Goal: Transaction & Acquisition: Purchase product/service

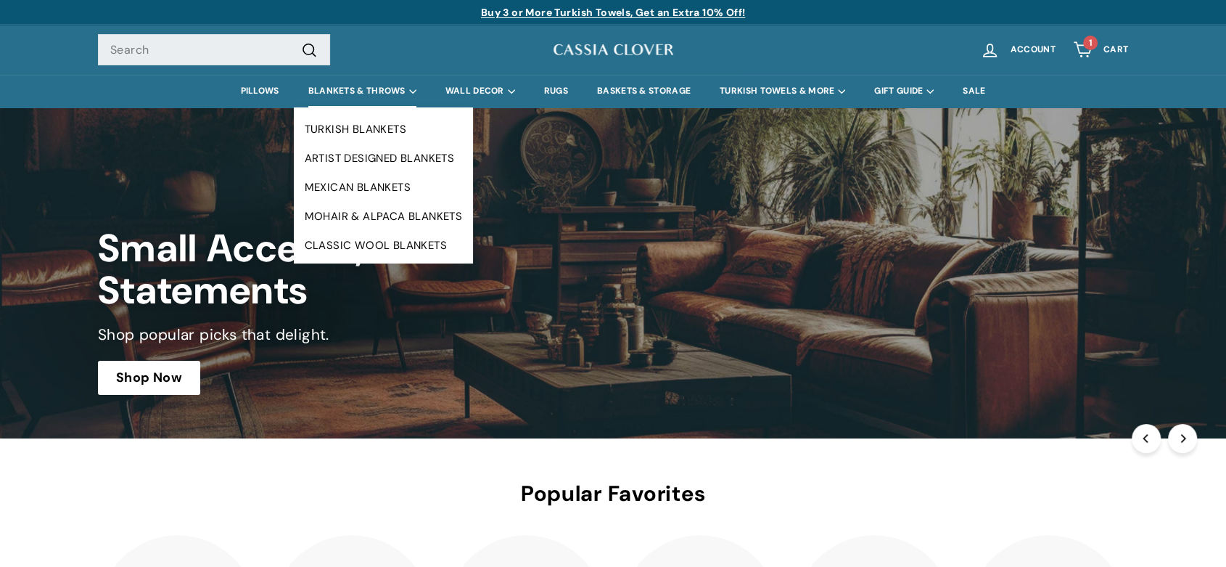
click at [362, 90] on summary "BLANKETS & THROWS" at bounding box center [362, 91] width 137 height 33
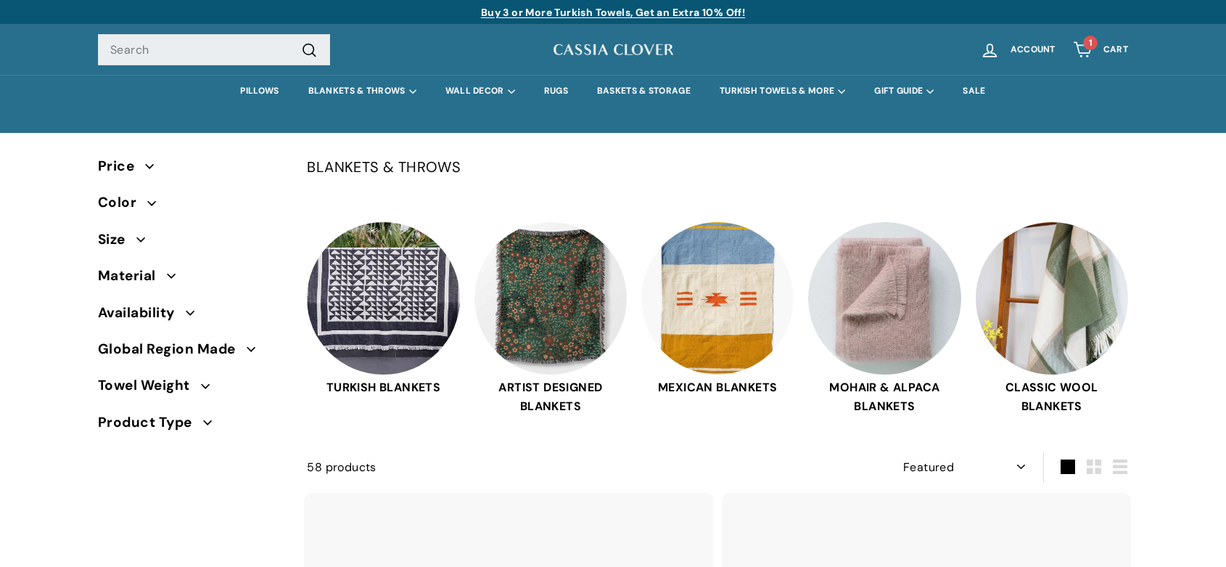
select select "manual"
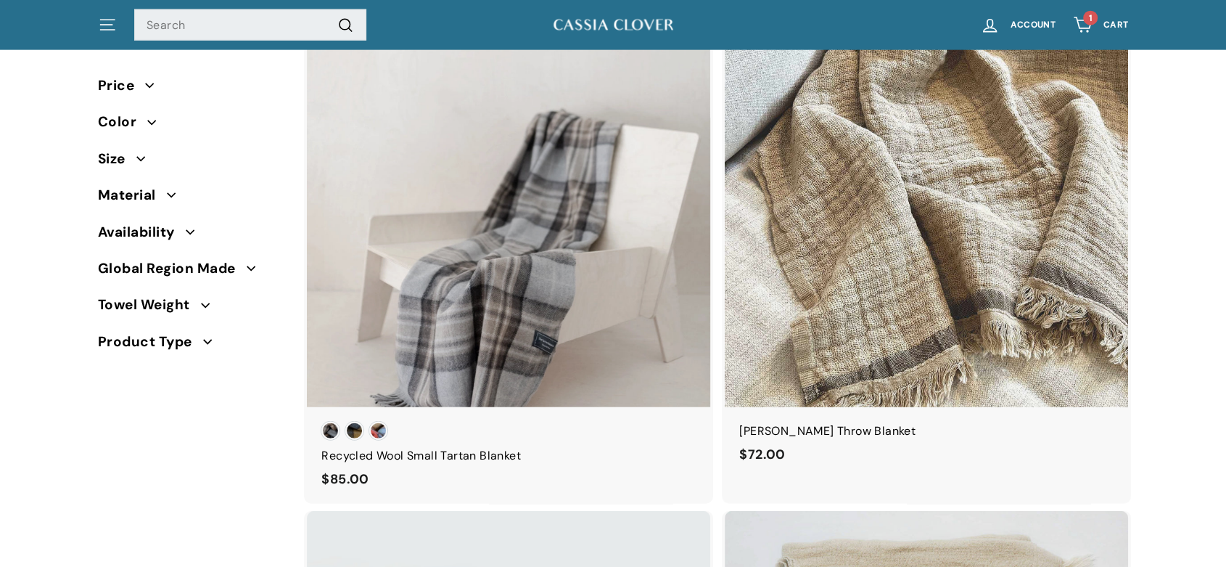
scroll to position [3570, 0]
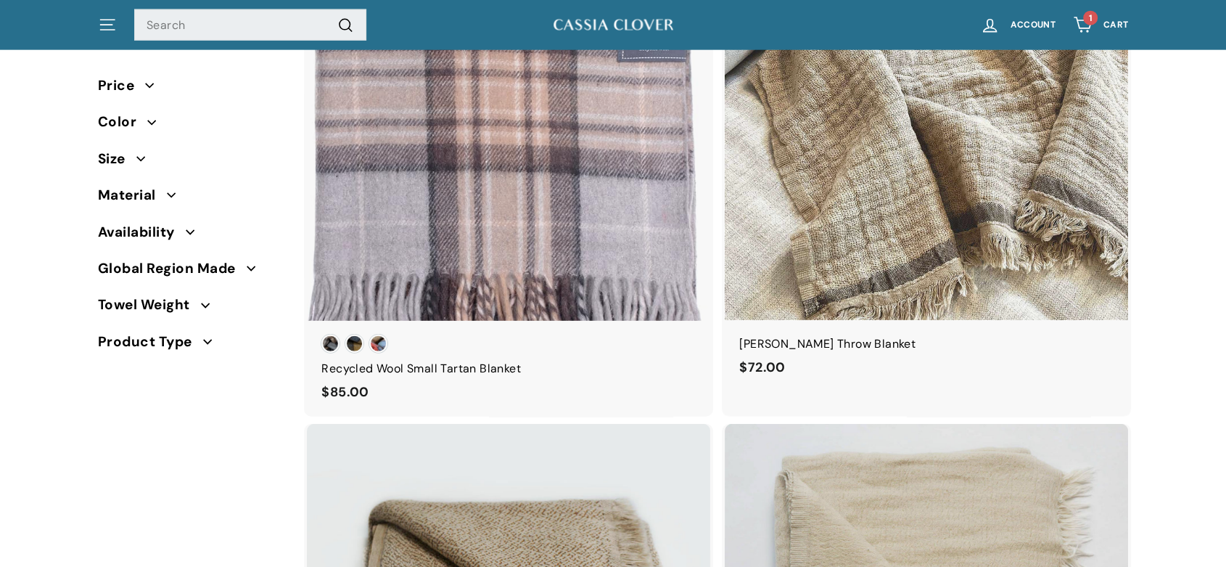
click at [511, 161] on div at bounding box center [508, 118] width 405 height 405
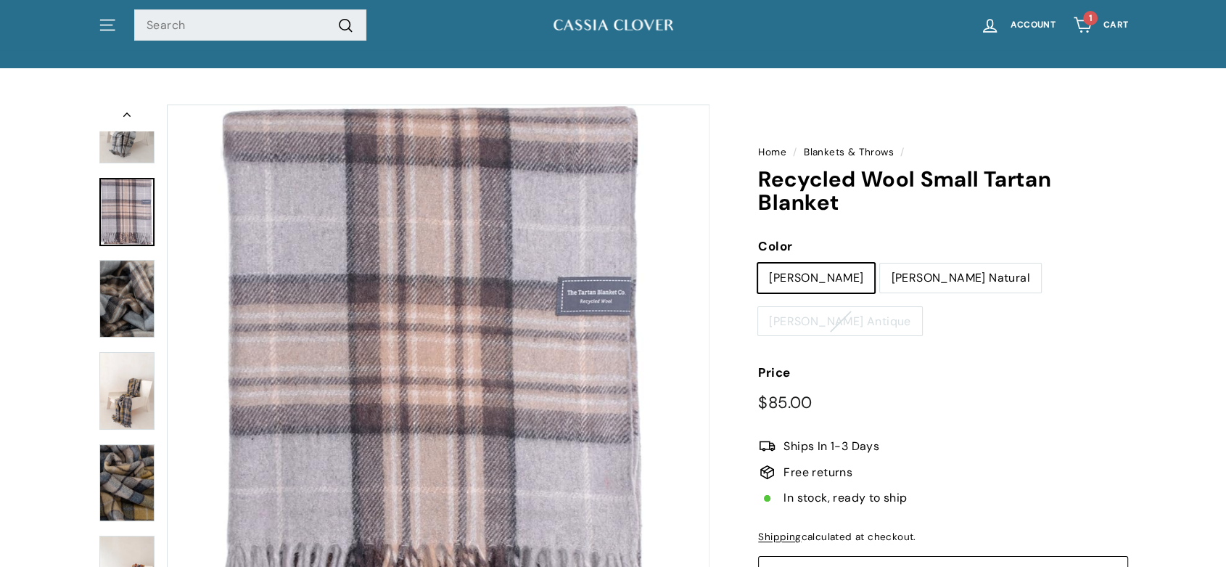
scroll to position [38, 0]
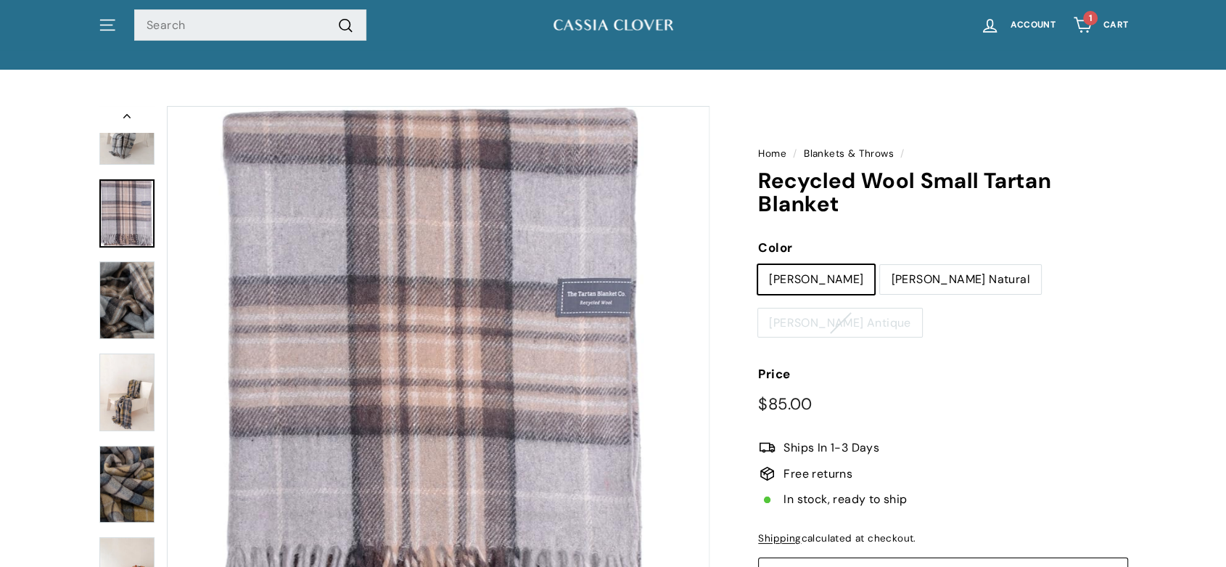
click at [119, 158] on img at bounding box center [126, 126] width 55 height 78
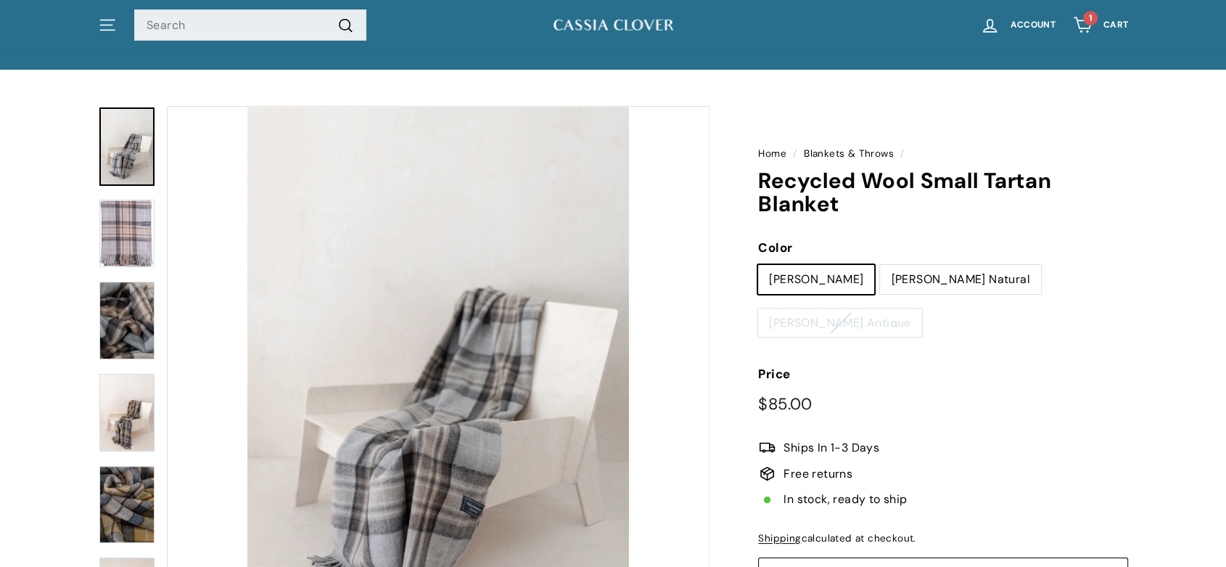
scroll to position [20, 0]
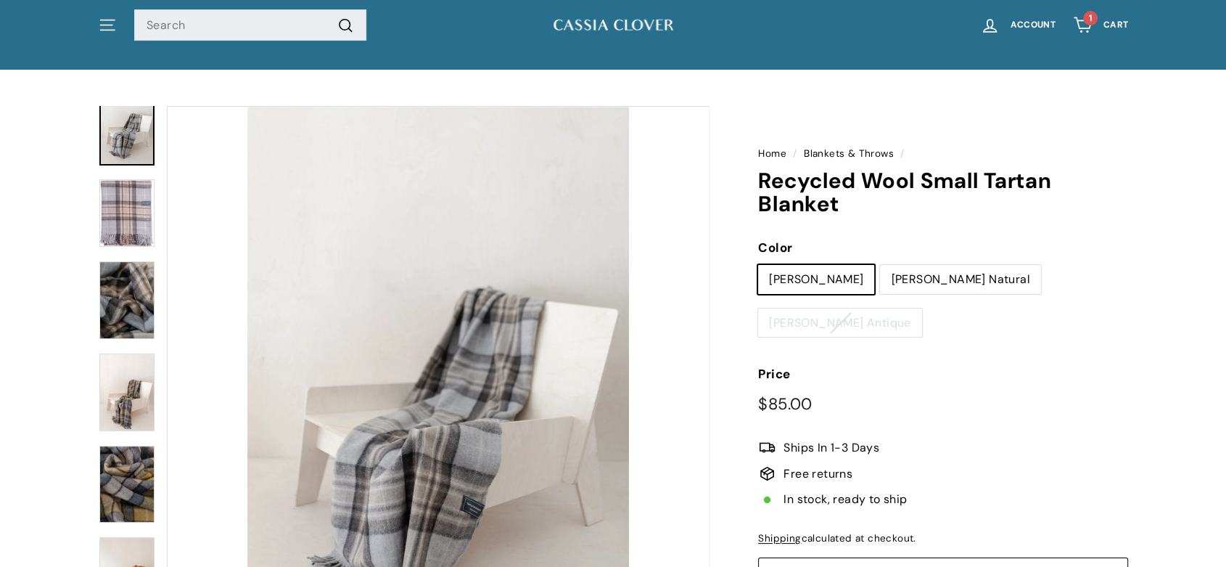
click at [129, 239] on img at bounding box center [126, 212] width 55 height 67
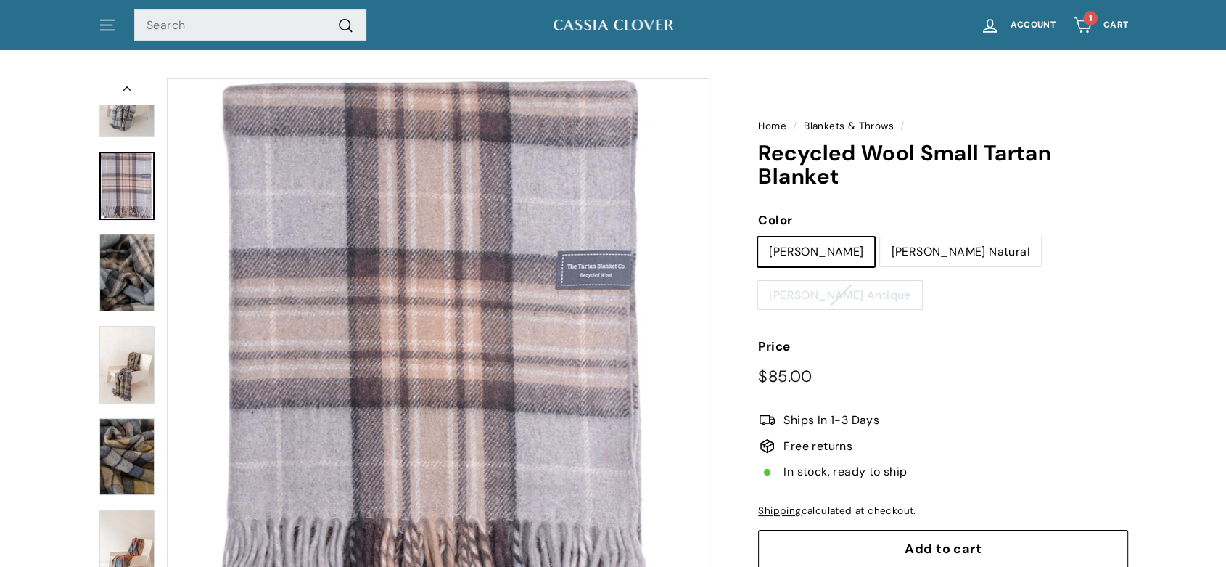
scroll to position [59, 0]
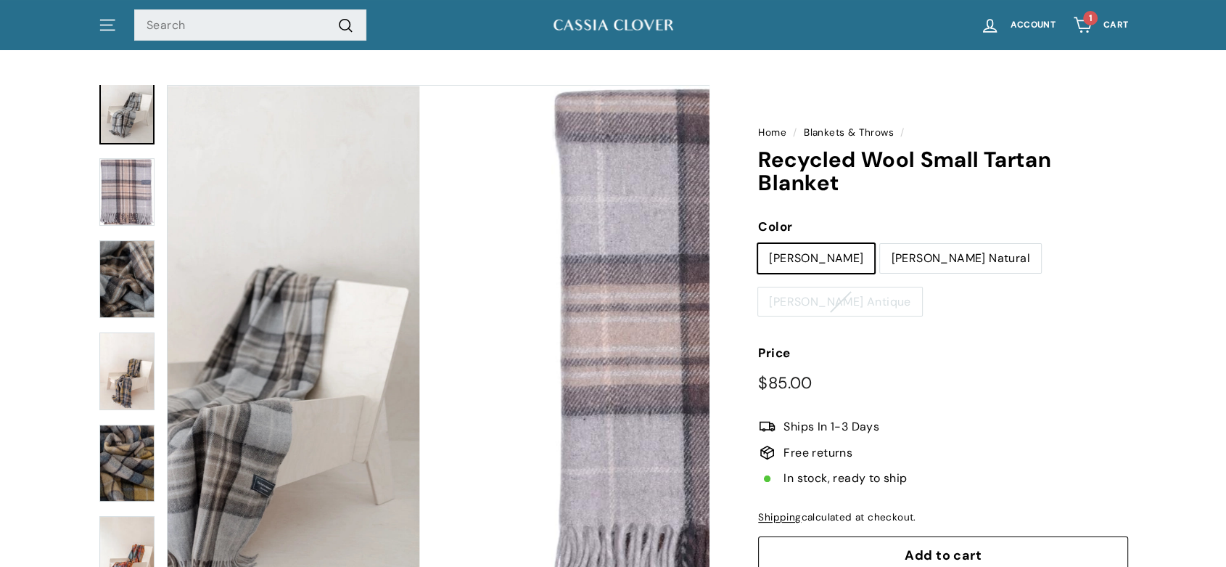
click at [110, 139] on img at bounding box center [126, 105] width 55 height 78
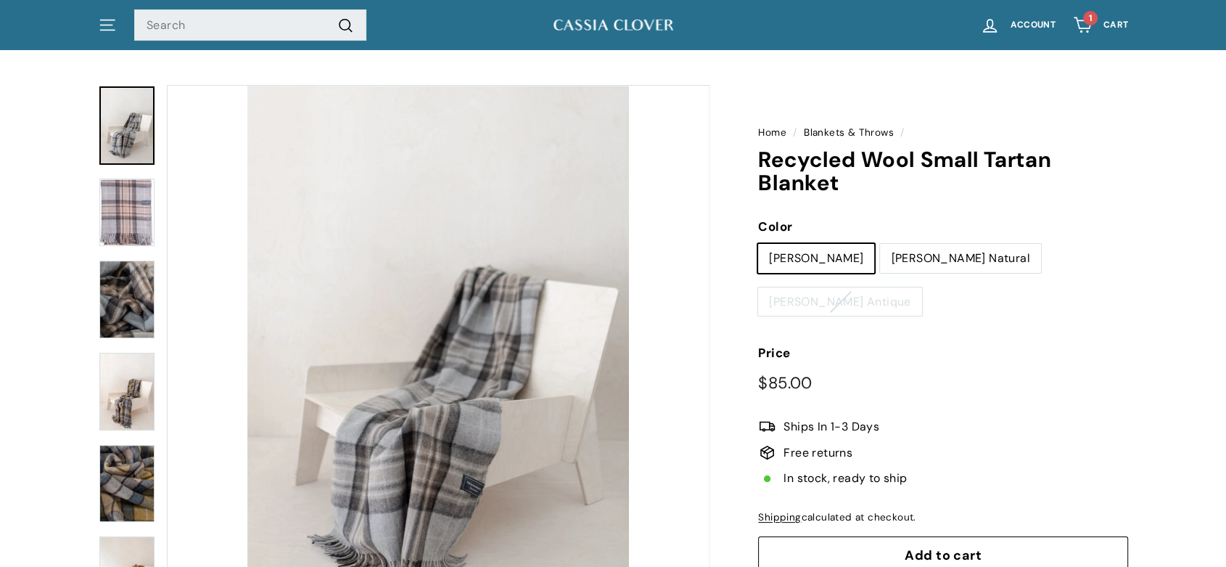
click at [125, 176] on div at bounding box center [127, 356] width 58 height 543
click at [898, 260] on label "[PERSON_NAME] Natural" at bounding box center [960, 258] width 160 height 29
click at [880, 244] on input "[PERSON_NAME] Natural" at bounding box center [879, 243] width 1 height 1
radio input "true"
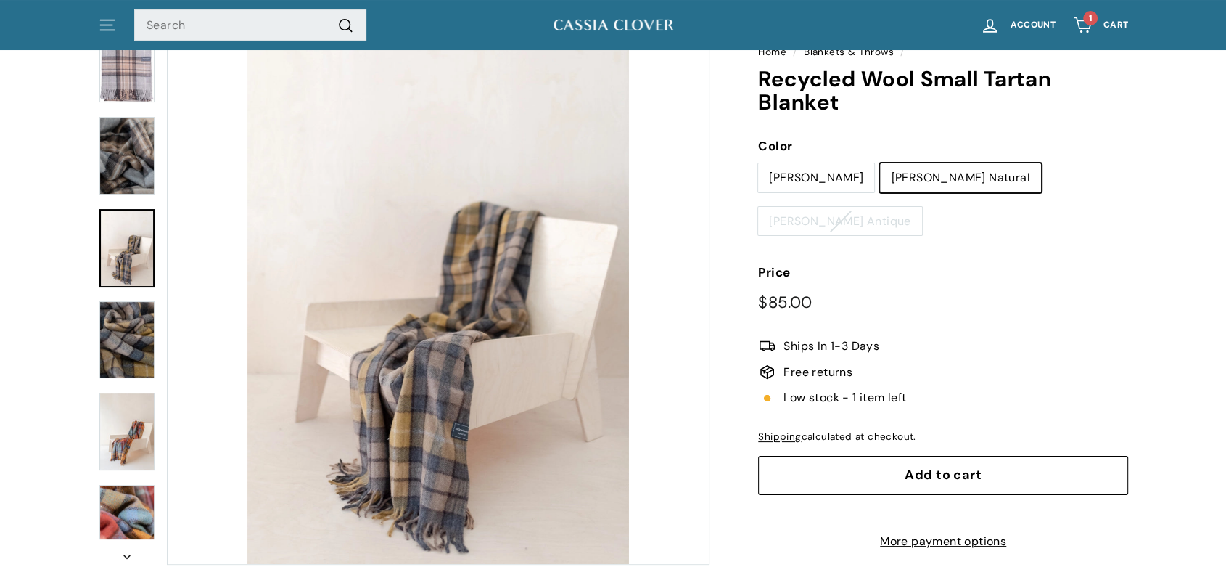
scroll to position [133, 0]
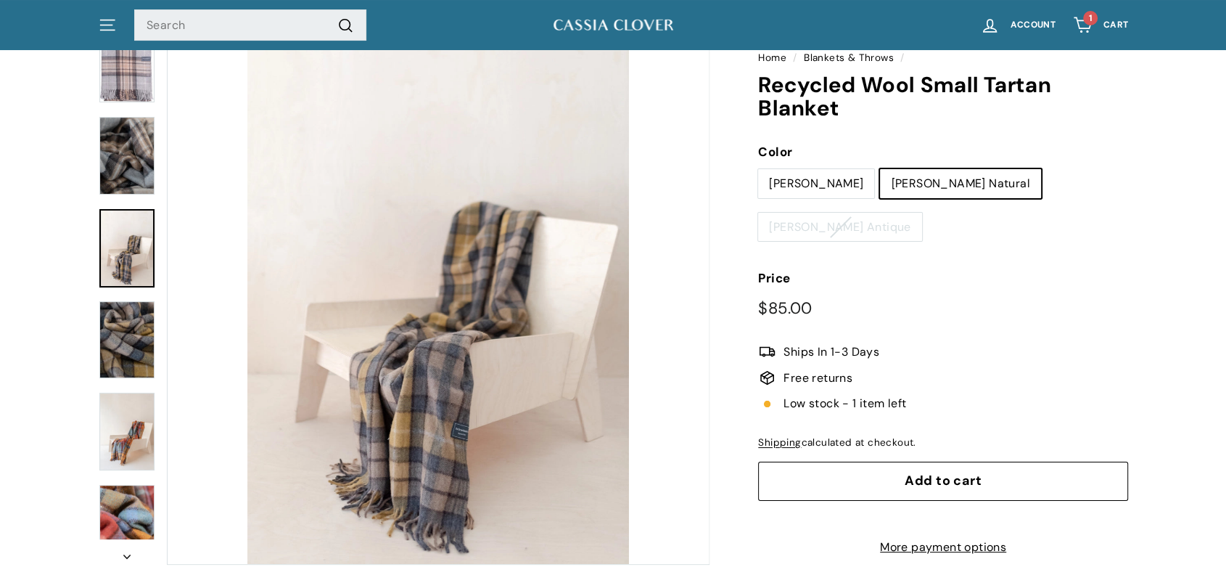
click at [921, 213] on label "[PERSON_NAME] Antique" at bounding box center [839, 227] width 163 height 29
click at [758, 212] on input "[PERSON_NAME] Antique" at bounding box center [757, 212] width 1 height 1
radio input "true"
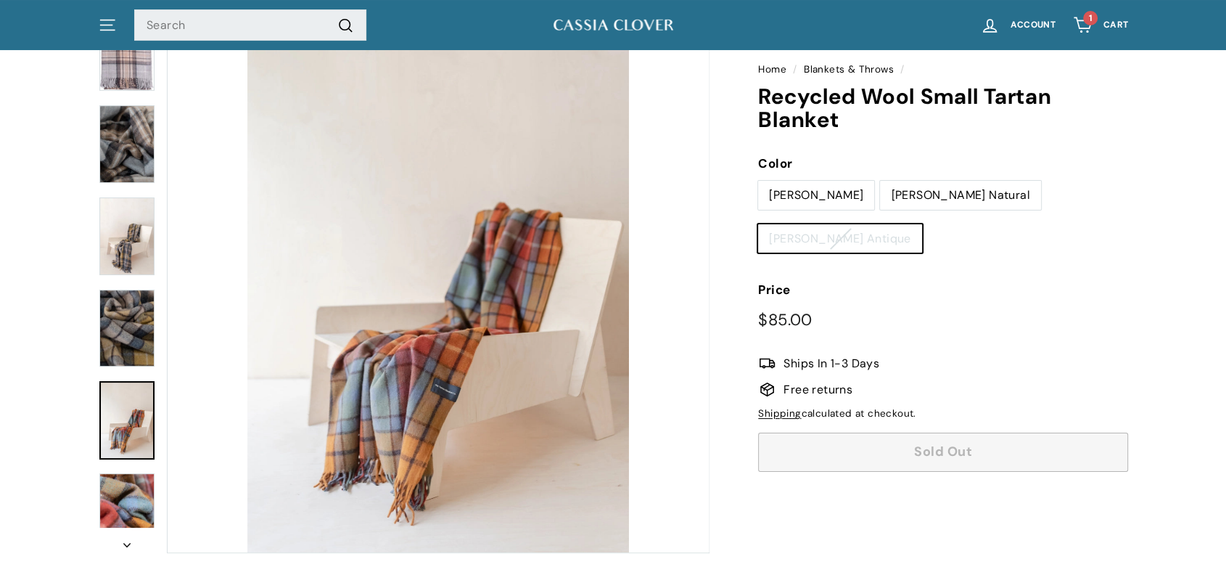
click at [880, 189] on label "[PERSON_NAME] Natural" at bounding box center [960, 195] width 160 height 29
click at [879, 181] on input "[PERSON_NAME] Natural" at bounding box center [879, 180] width 1 height 1
radio input "true"
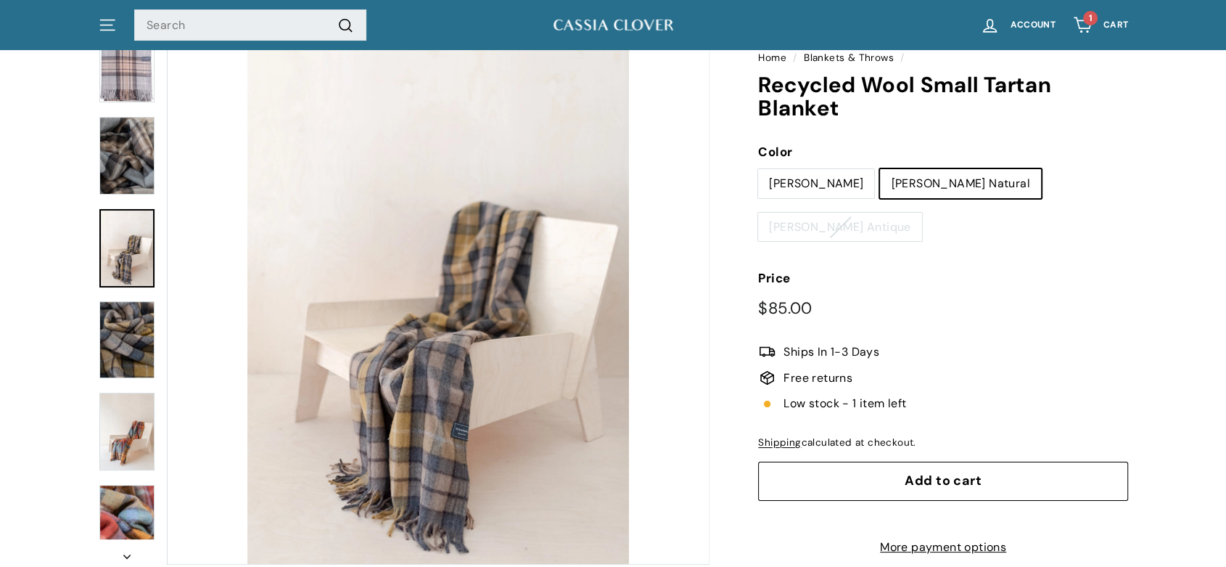
click at [921, 213] on label "[PERSON_NAME] Antique" at bounding box center [839, 227] width 163 height 29
click at [758, 212] on input "[PERSON_NAME] Antique" at bounding box center [757, 212] width 1 height 1
radio input "true"
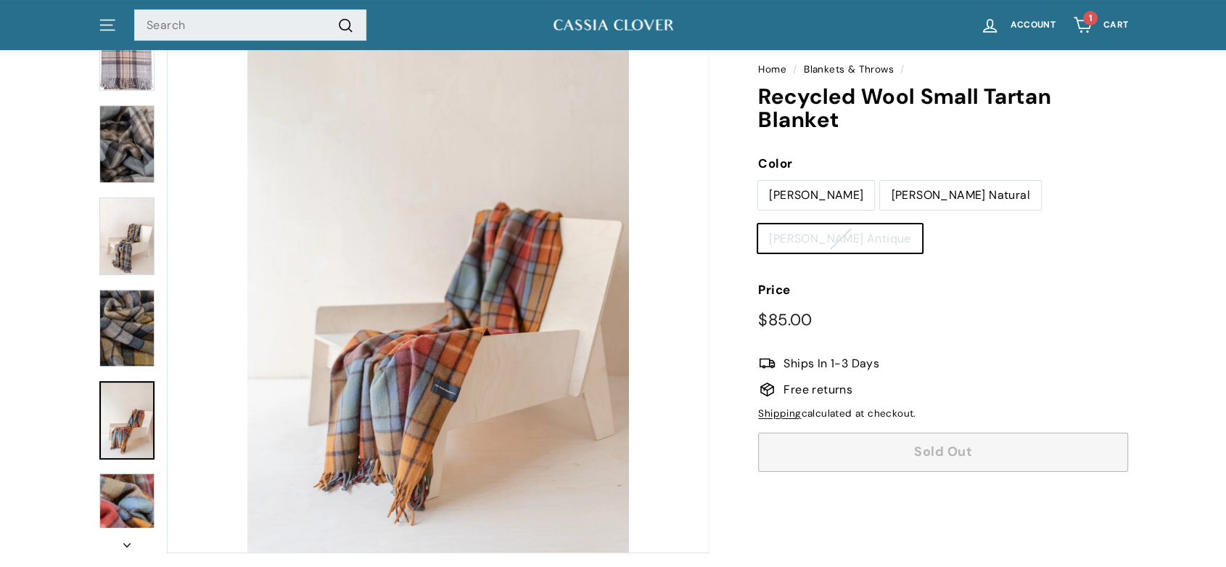
click at [786, 193] on label "[PERSON_NAME]" at bounding box center [816, 195] width 116 height 29
click at [758, 181] on input "[PERSON_NAME]" at bounding box center [757, 180] width 1 height 1
radio input "true"
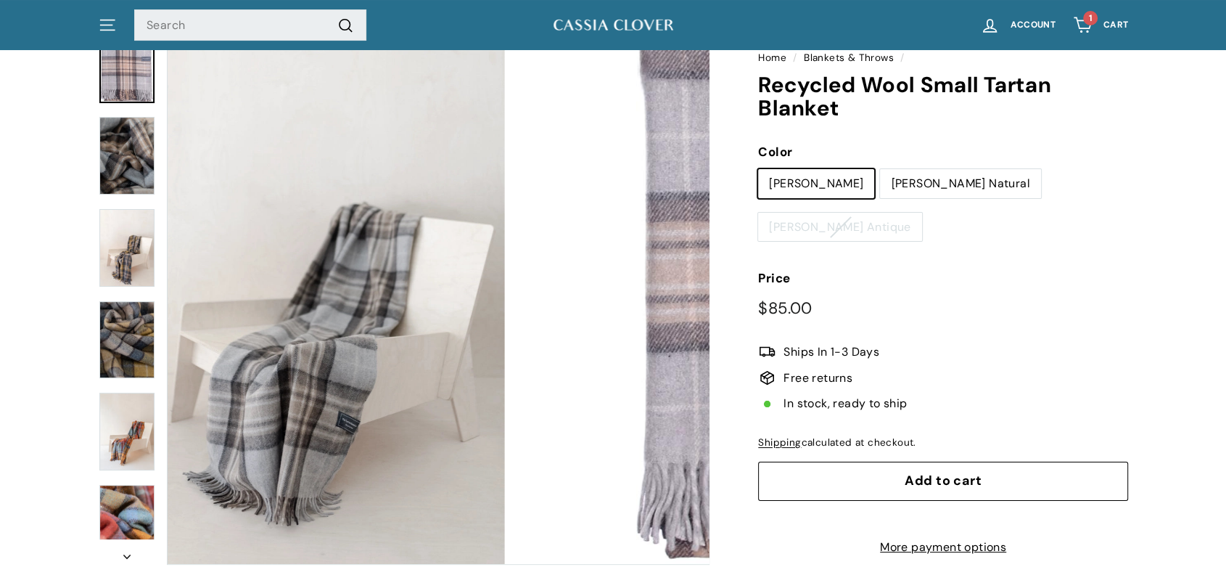
scroll to position [20, 0]
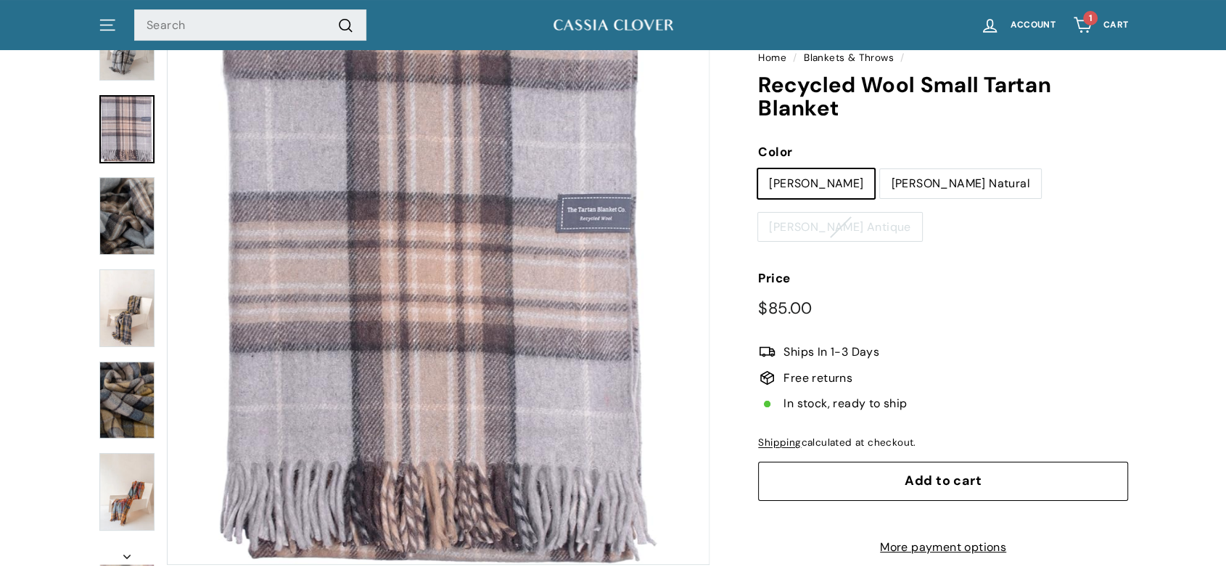
click at [882, 191] on label "[PERSON_NAME] Natural" at bounding box center [960, 183] width 160 height 29
click at [880, 169] on input "[PERSON_NAME] Natural" at bounding box center [879, 168] width 1 height 1
radio input "true"
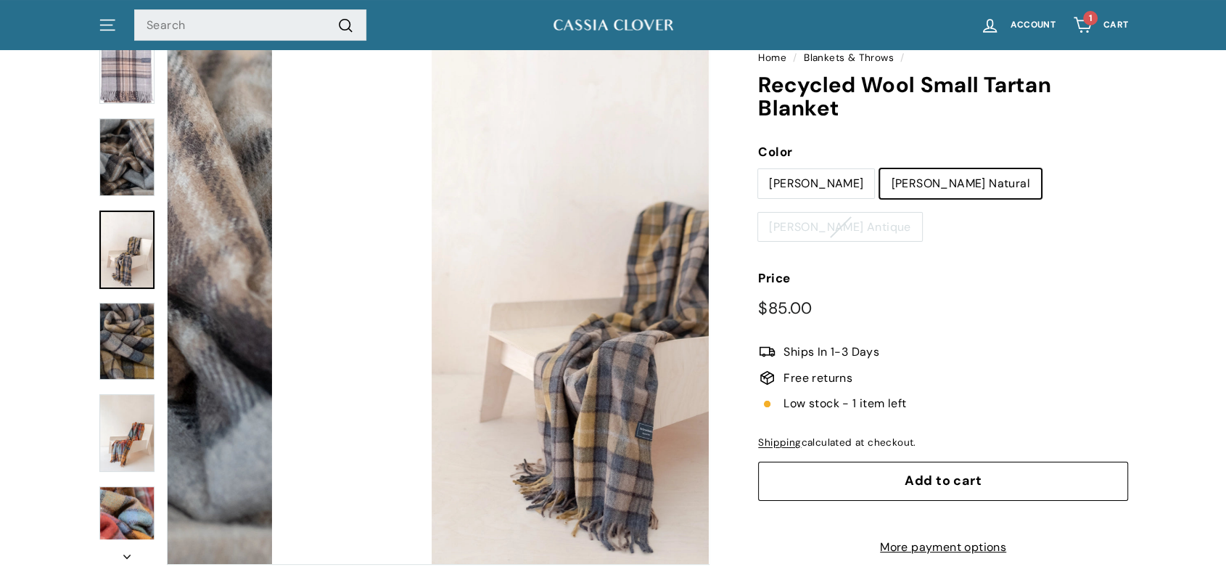
scroll to position [81, 0]
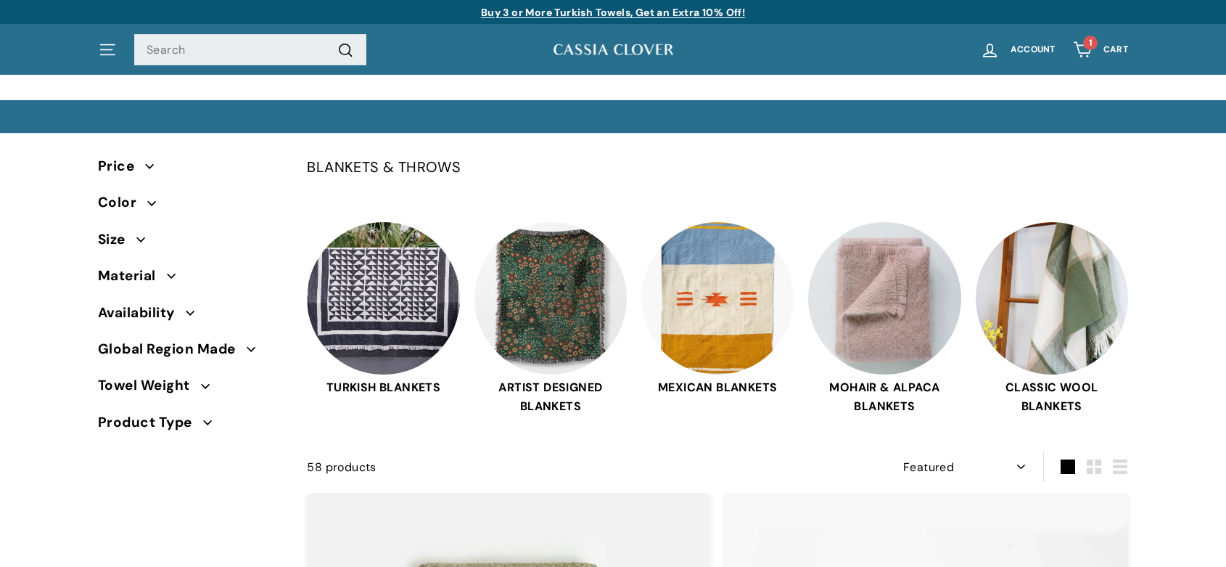
select select "manual"
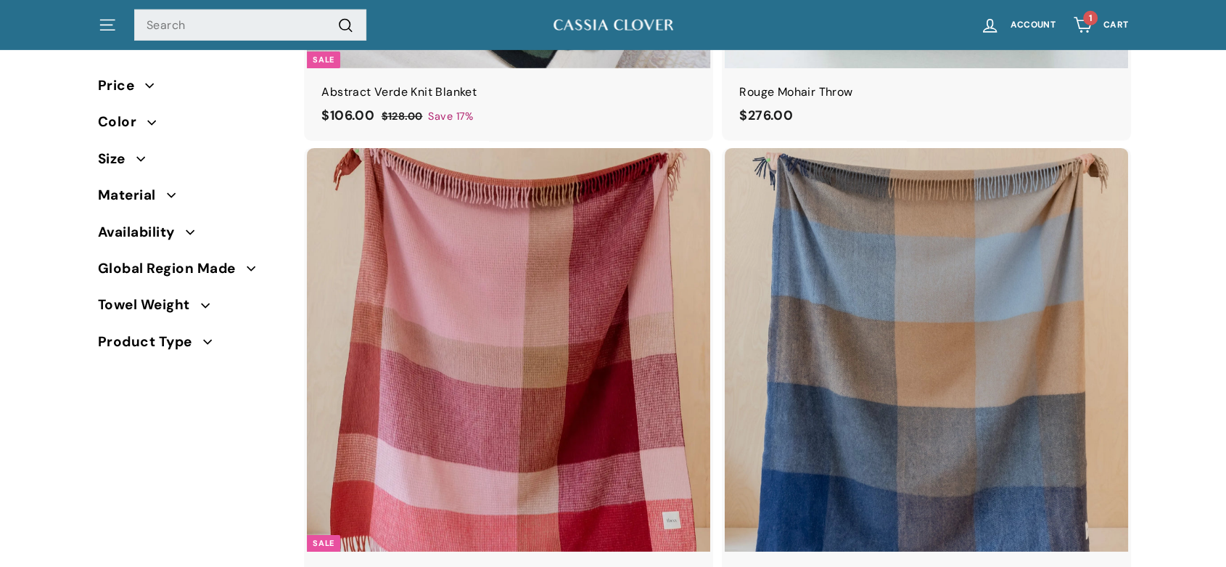
scroll to position [4958, 0]
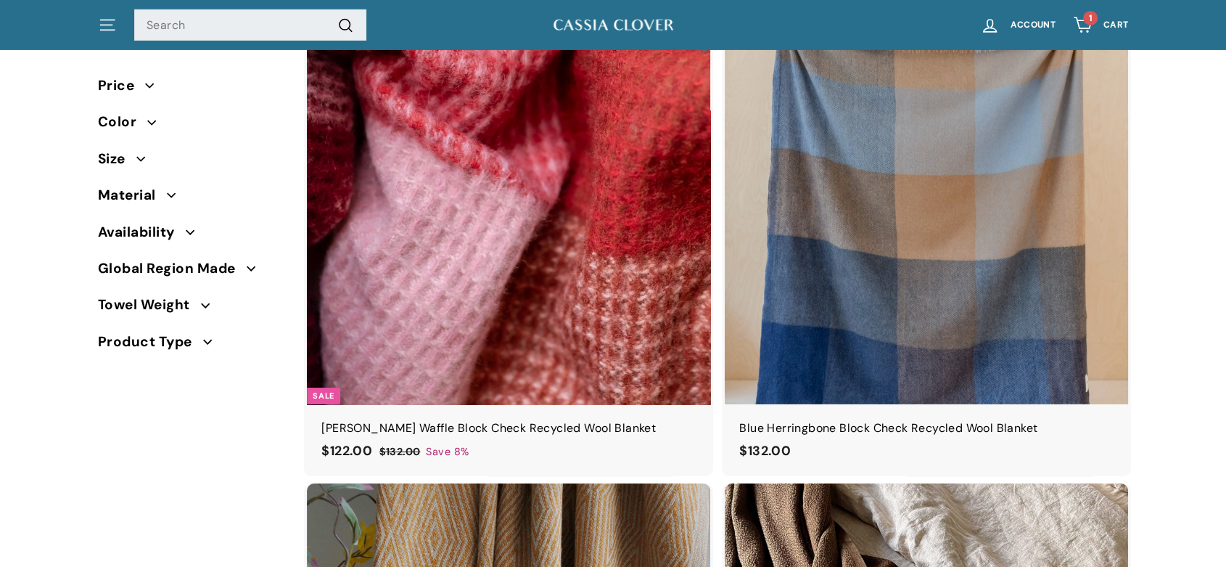
click at [456, 199] on img at bounding box center [508, 202] width 403 height 403
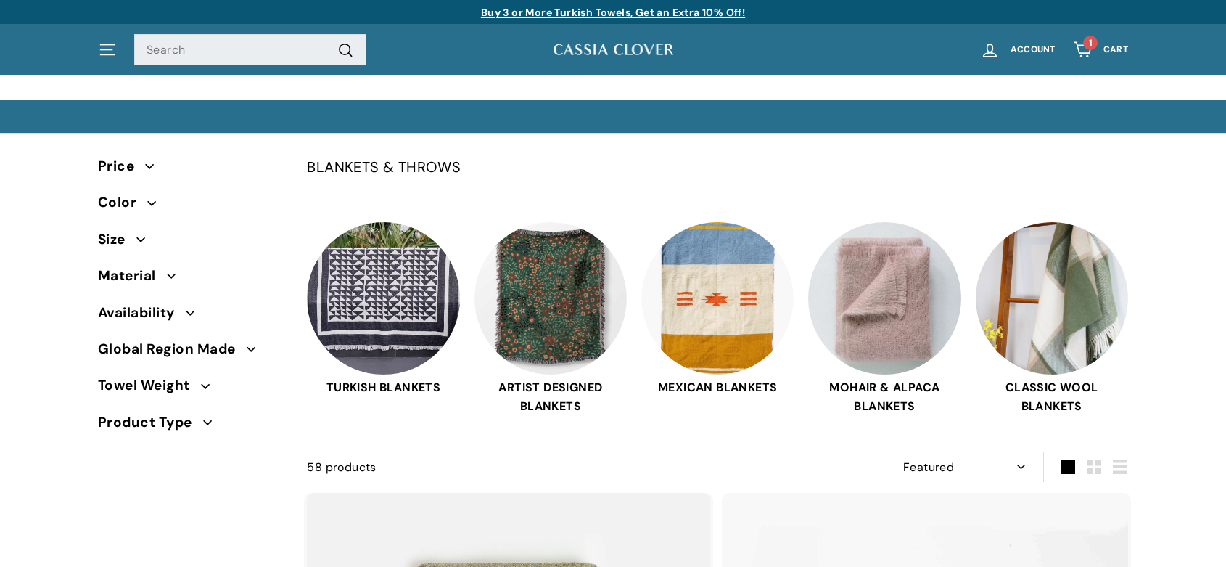
select select "manual"
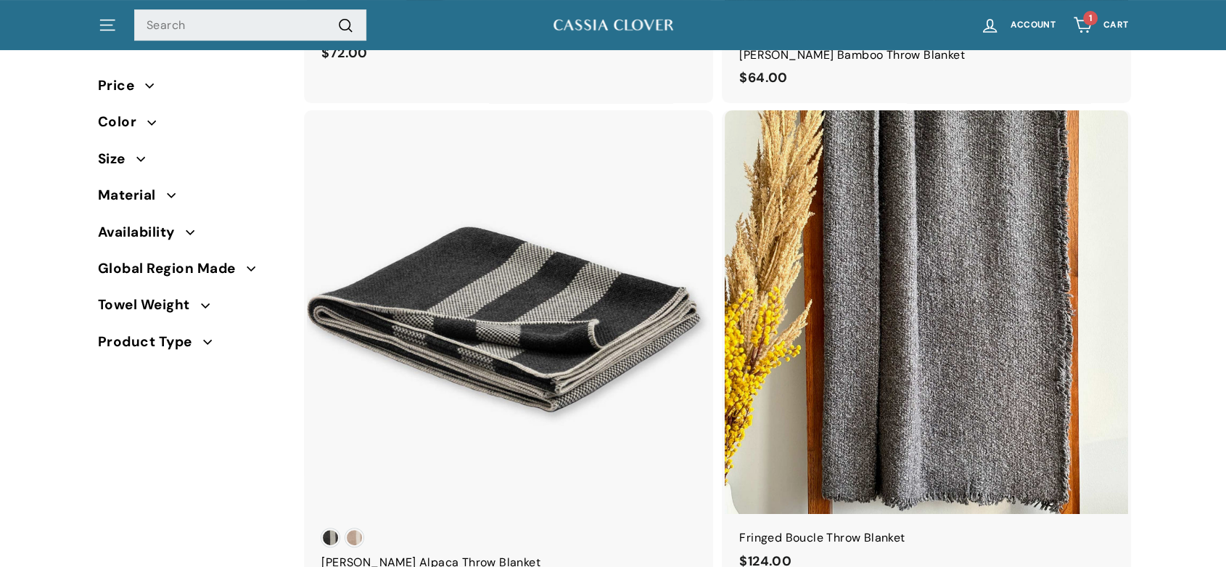
scroll to position [6005, 0]
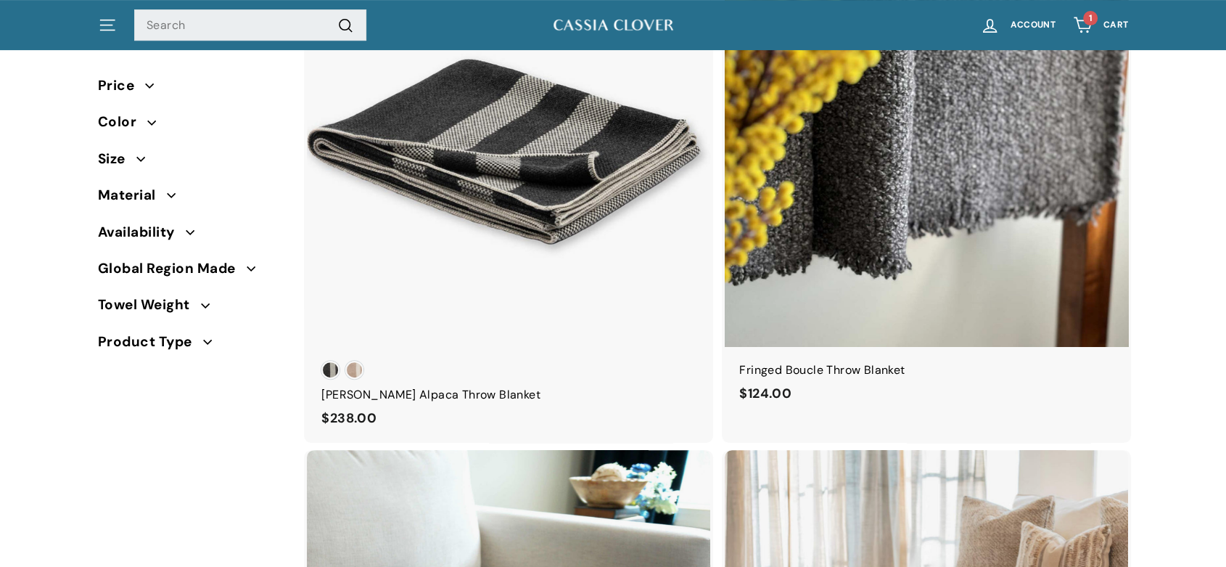
click at [975, 219] on img at bounding box center [926, 144] width 403 height 403
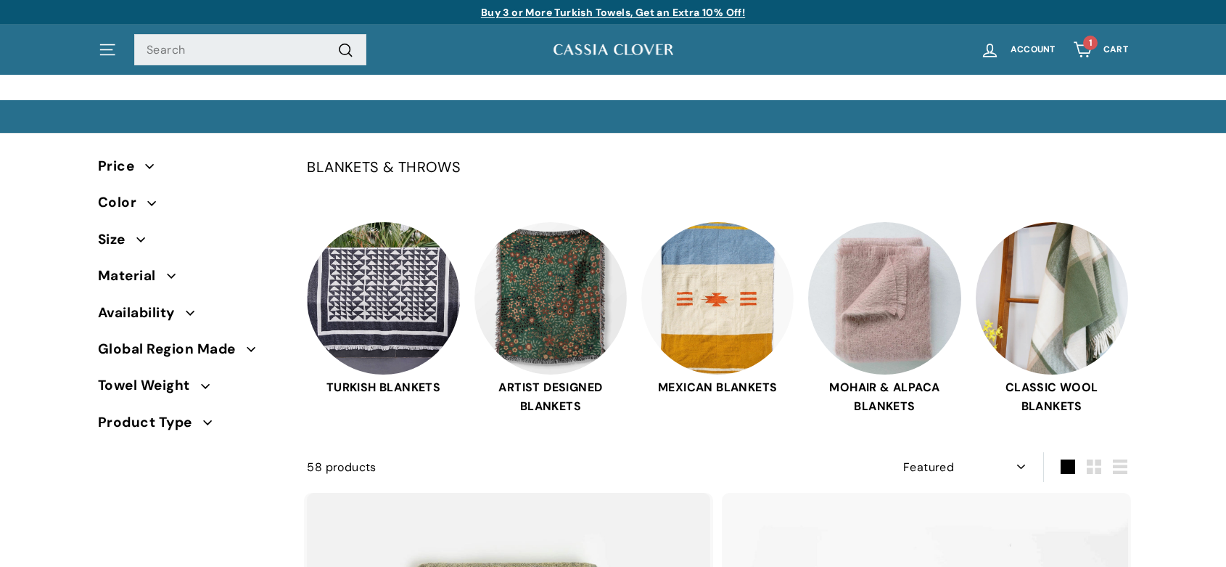
select select "manual"
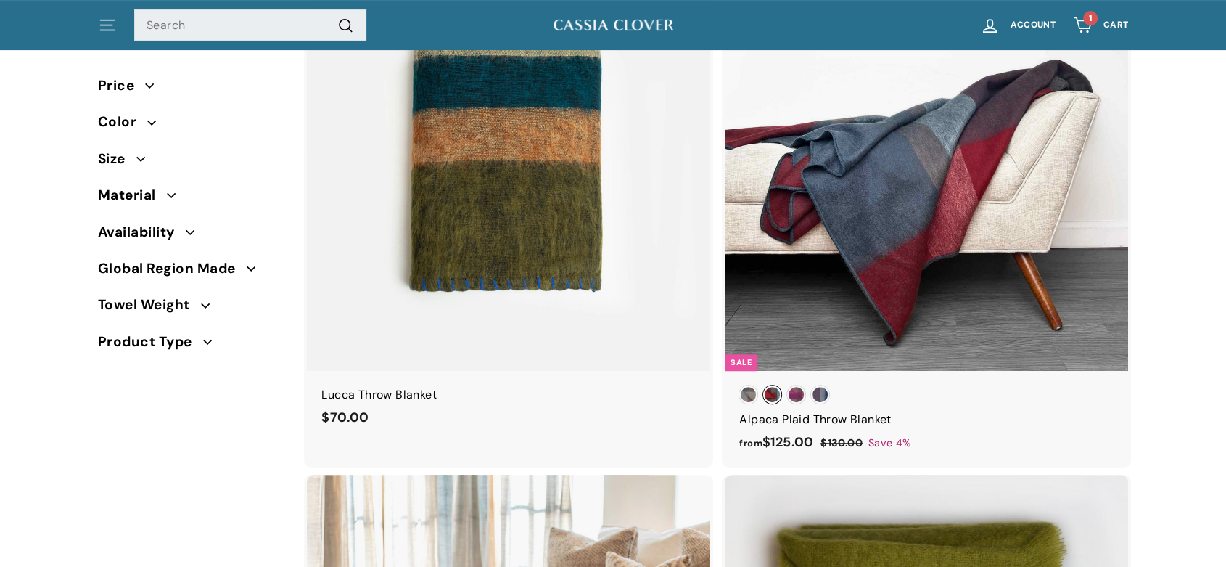
scroll to position [505, 0]
